Goal: Complete application form: Complete application form

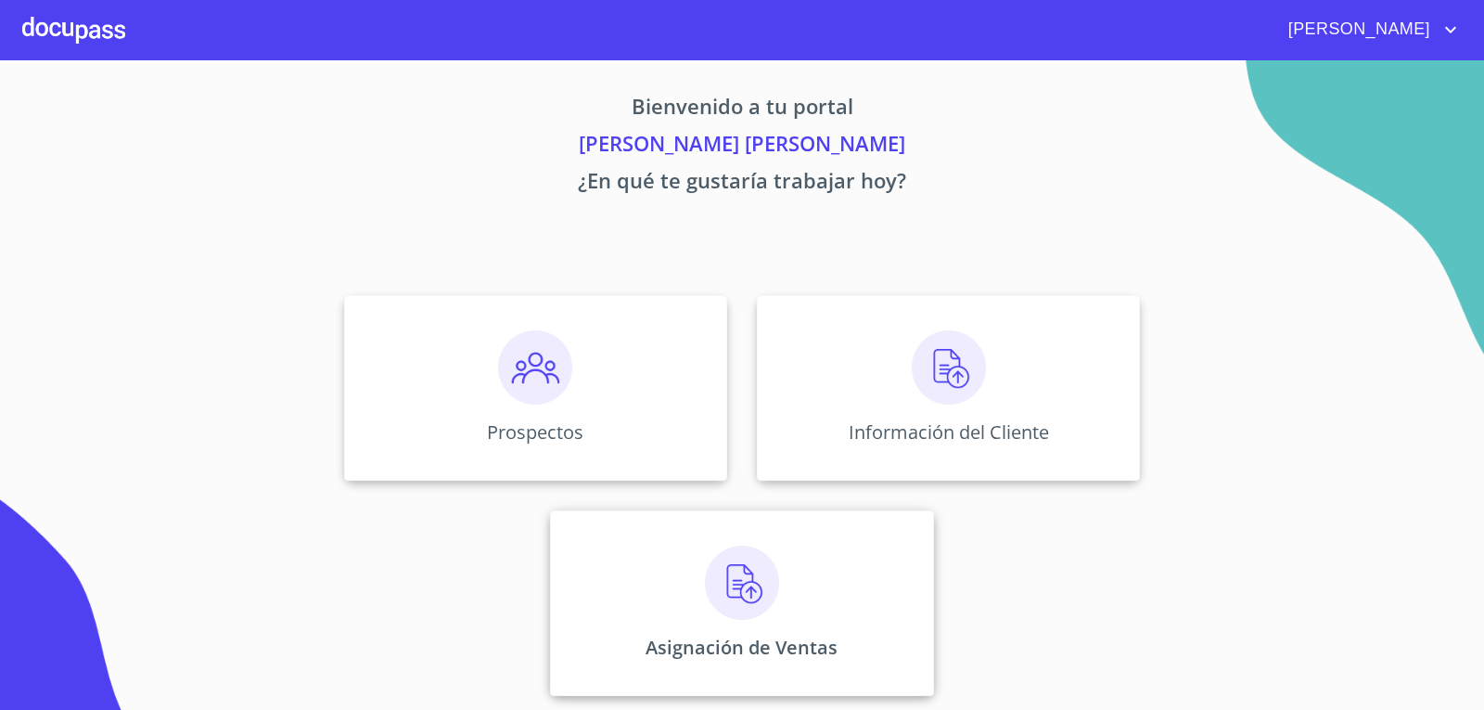
scroll to position [7, 0]
click at [740, 593] on img at bounding box center [742, 581] width 74 height 74
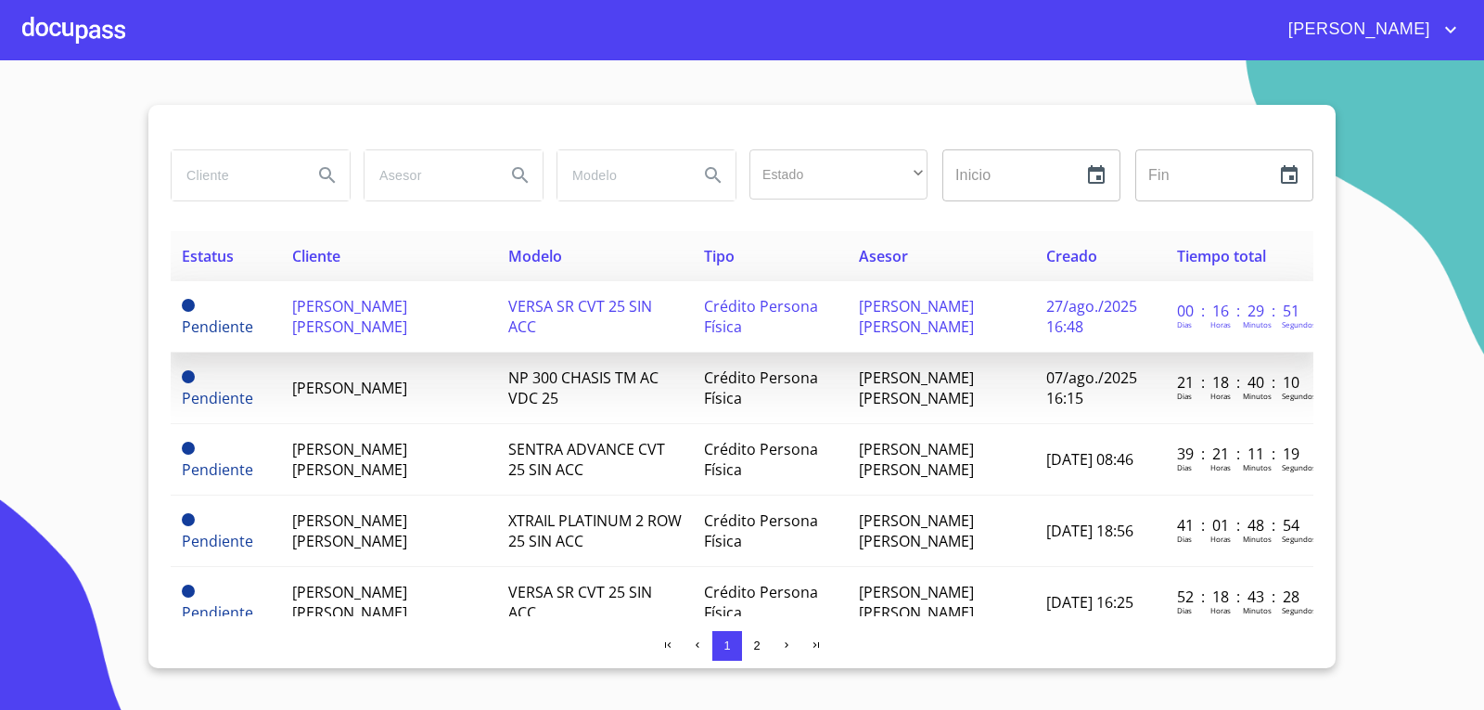
click at [548, 334] on td "VERSA SR CVT 25 SIN ACC" at bounding box center [595, 316] width 196 height 71
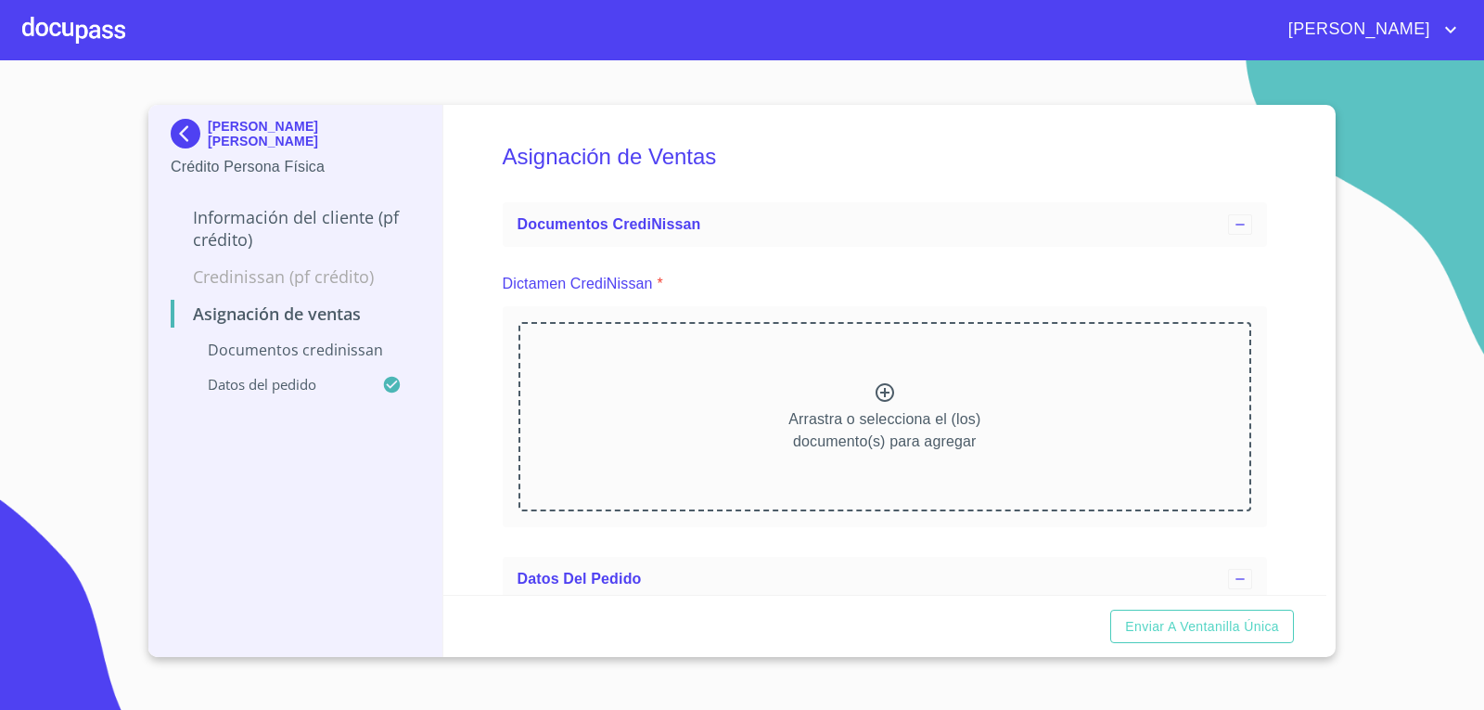
click at [883, 388] on icon at bounding box center [885, 392] width 22 height 22
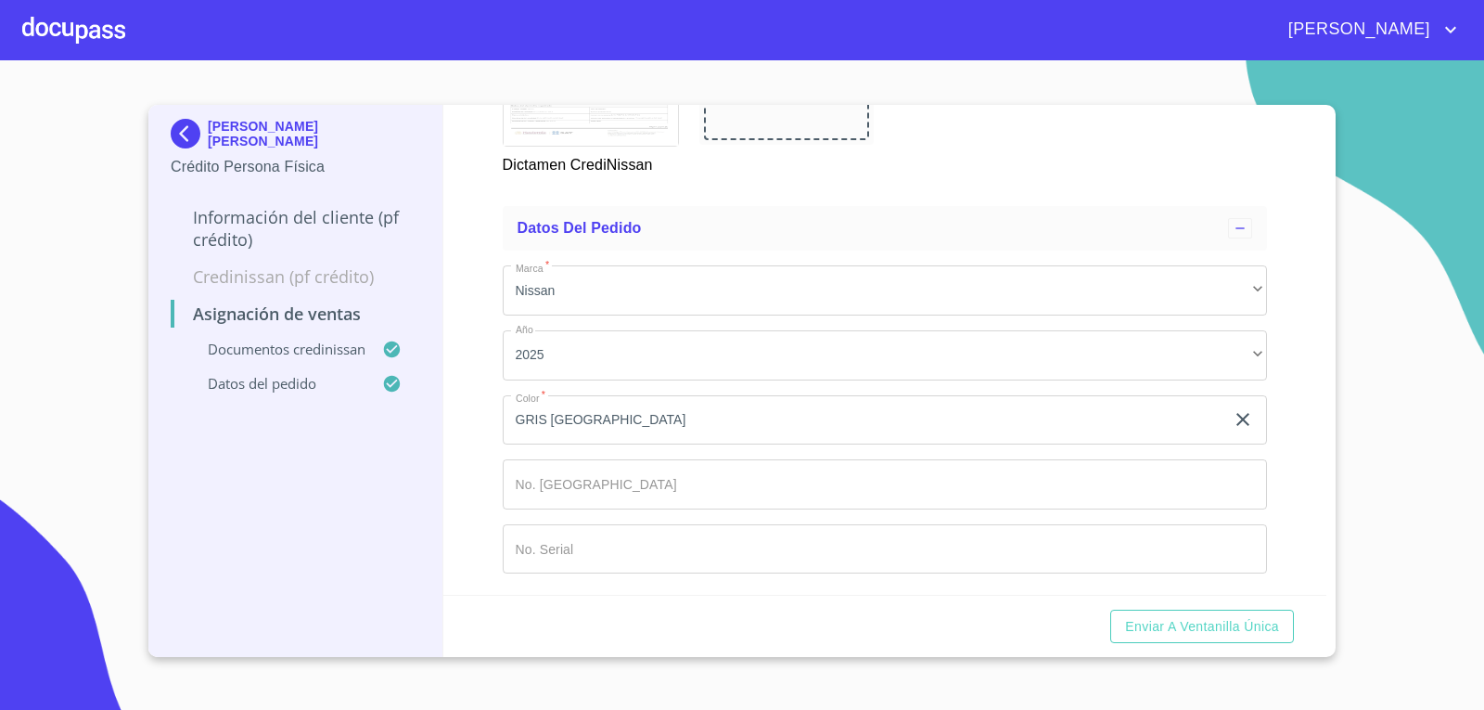
scroll to position [865, 0]
click at [782, 474] on input "Marca   *" at bounding box center [885, 483] width 765 height 50
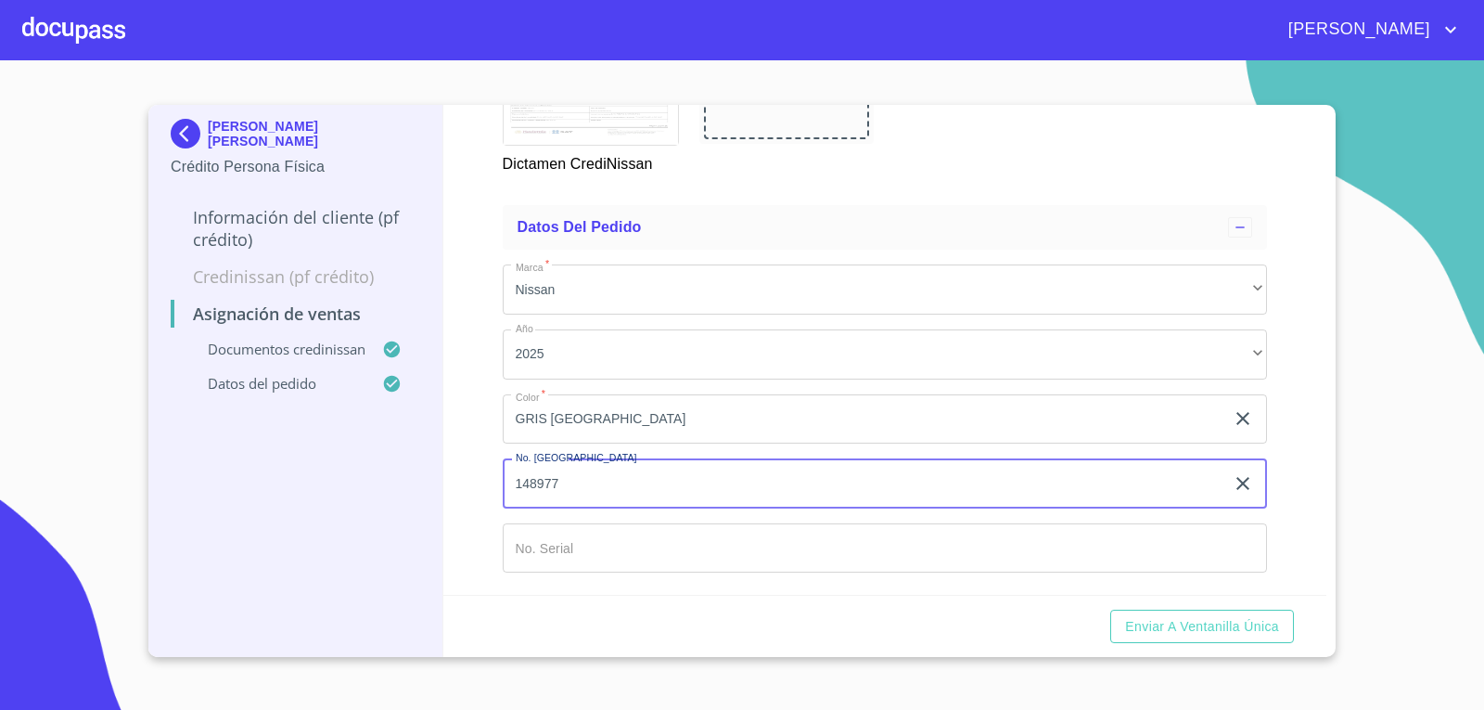
type input "148977"
click at [811, 444] on input "Marca   *" at bounding box center [864, 419] width 723 height 50
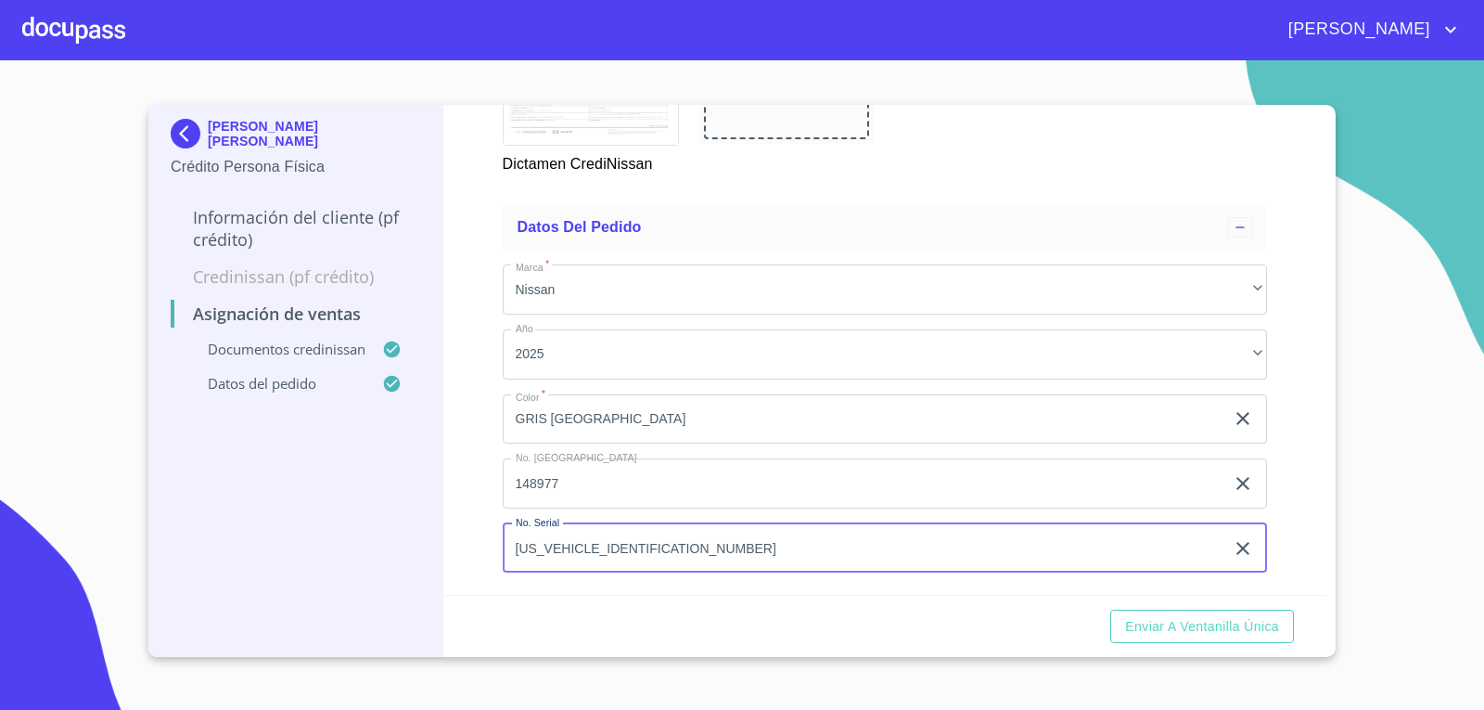
type input "[US_VEHICLE_IDENTIFICATION_NUMBER]"
click at [465, 492] on div "Asignación de Ventas Documentos CrediNissan Dictamen CrediNissan * Dictamen Cre…" at bounding box center [885, 350] width 884 height 490
click at [1221, 628] on span "Enviar a Ventanilla única" at bounding box center [1202, 626] width 154 height 23
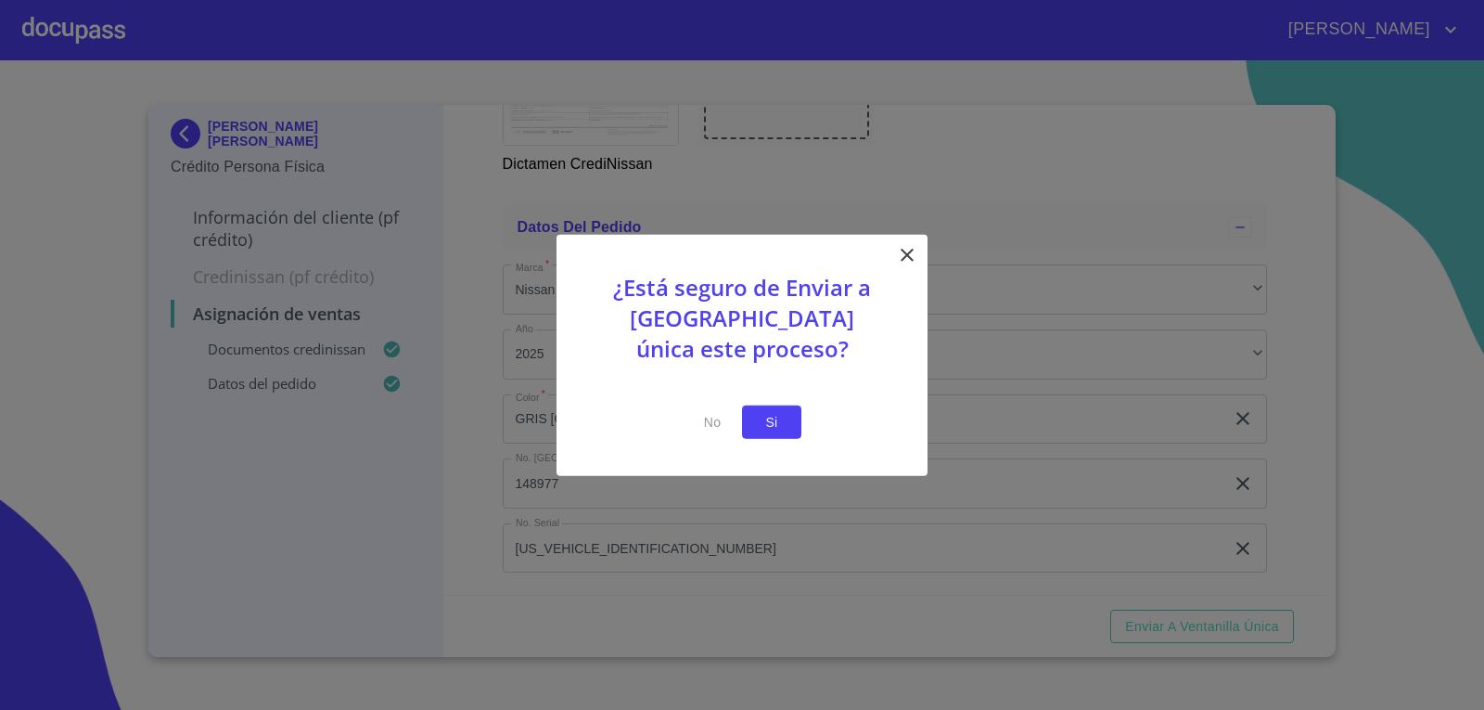
click at [779, 423] on span "Si" at bounding box center [772, 421] width 30 height 23
